Goal: Find specific page/section: Find specific page/section

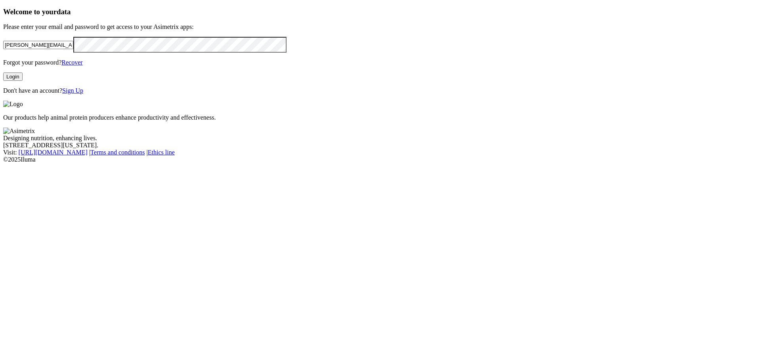
click at [35, 94] on div "Welcome to your data Please enter your email and password to get access to your…" at bounding box center [380, 51] width 755 height 87
click at [262, 94] on div "Welcome to your data Please enter your email and password to get access to your…" at bounding box center [380, 51] width 755 height 87
click at [23, 81] on button "Login" at bounding box center [12, 77] width 19 height 8
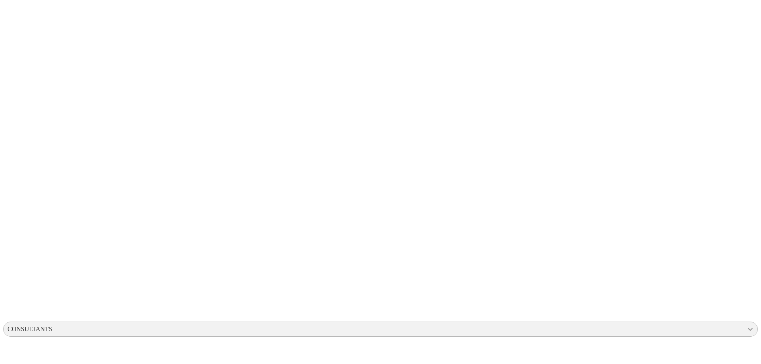
click at [746, 325] on icon at bounding box center [750, 329] width 8 height 8
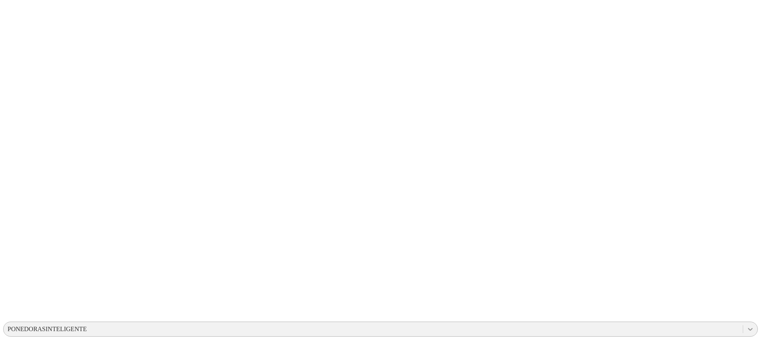
click at [746, 325] on icon at bounding box center [750, 329] width 8 height 8
